Goal: Task Accomplishment & Management: Manage account settings

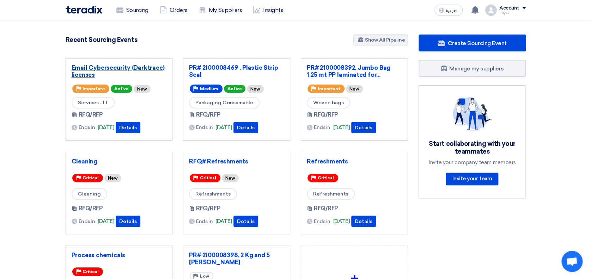
click at [84, 69] on link "Email Cybersecurity (Darktrace) licenses" at bounding box center [119, 71] width 95 height 14
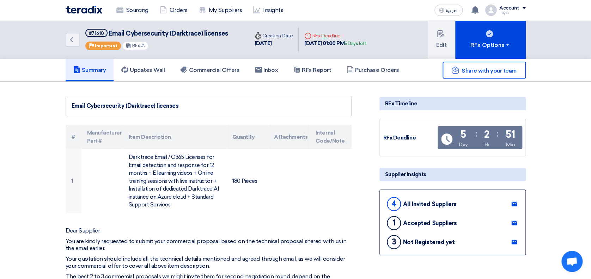
click at [561, 79] on div "Summary Updates Wall Commercial Offers Inbox RFx Report Purchase Orders" at bounding box center [295, 70] width 591 height 23
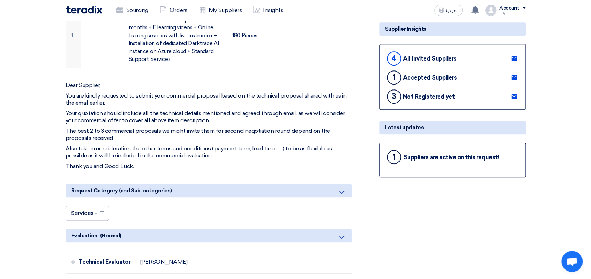
scroll to position [162, 0]
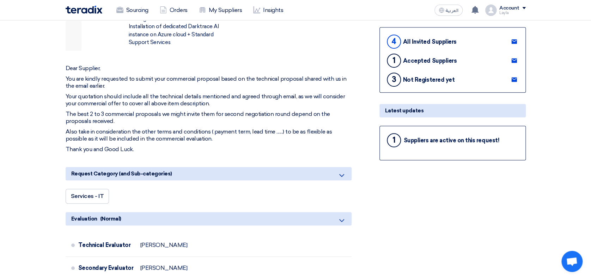
click at [513, 78] on use at bounding box center [514, 80] width 6 height 5
click at [259, 149] on p "Thank you and Good Luck." at bounding box center [209, 149] width 286 height 7
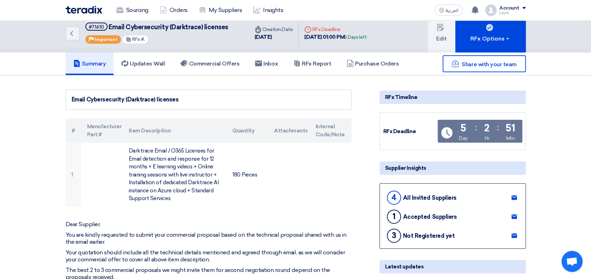
scroll to position [0, 0]
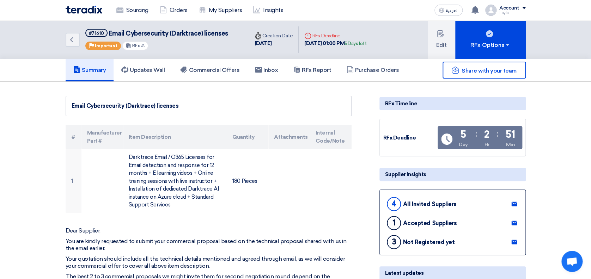
click at [104, 70] on h5 "Summary" at bounding box center [89, 70] width 33 height 7
drag, startPoint x: 94, startPoint y: 68, endPoint x: 121, endPoint y: 69, distance: 27.1
click at [94, 68] on h5 "Summary" at bounding box center [89, 70] width 33 height 7
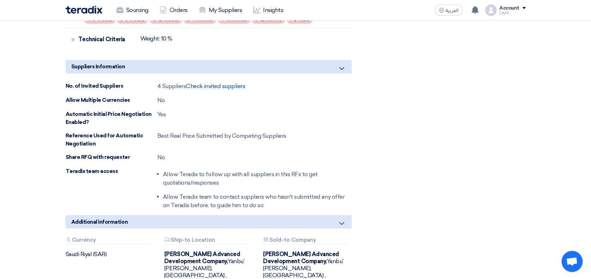
scroll to position [564, 0]
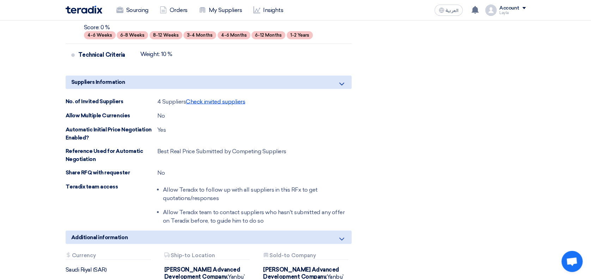
click at [238, 99] on span "Check invited suppliers" at bounding box center [215, 101] width 59 height 7
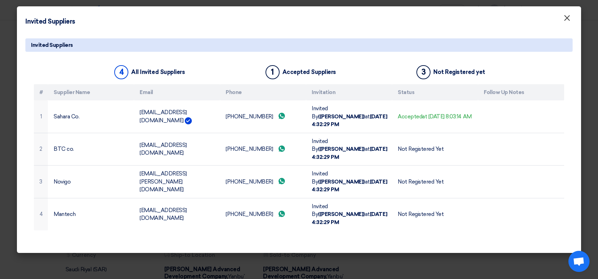
click at [564, 20] on span "×" at bounding box center [566, 20] width 7 height 14
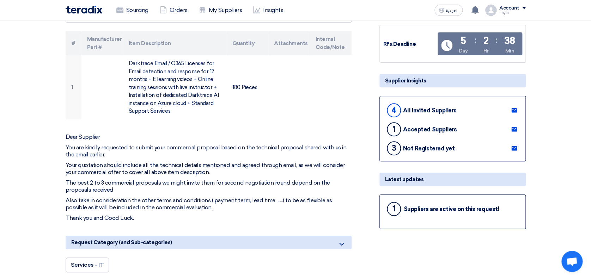
scroll to position [0, 0]
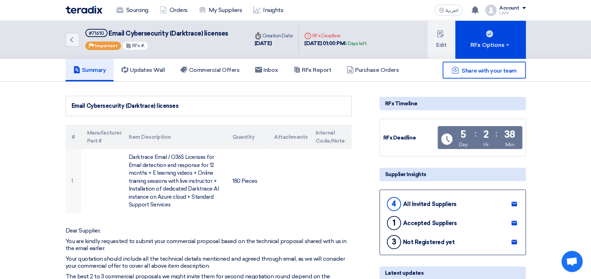
click at [511, 240] on use at bounding box center [514, 242] width 6 height 5
